Goal: Task Accomplishment & Management: Manage account settings

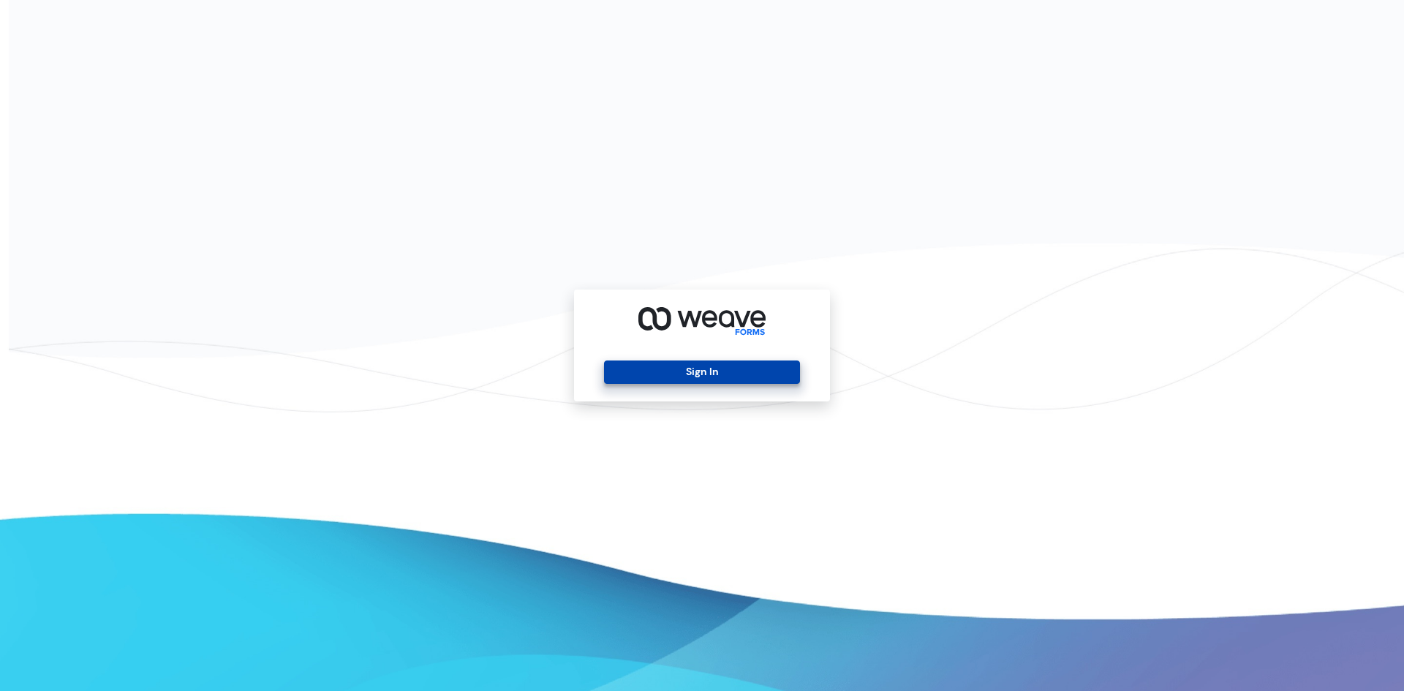
click at [665, 371] on button "Sign In" at bounding box center [701, 371] width 195 height 23
